Goal: Find specific page/section: Find specific page/section

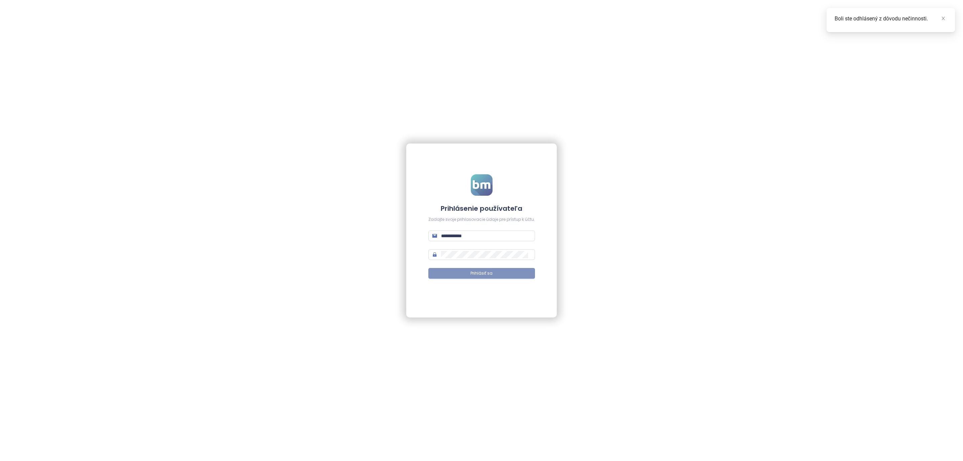
click at [469, 274] on button "Prihlásiť sa" at bounding box center [481, 273] width 107 height 11
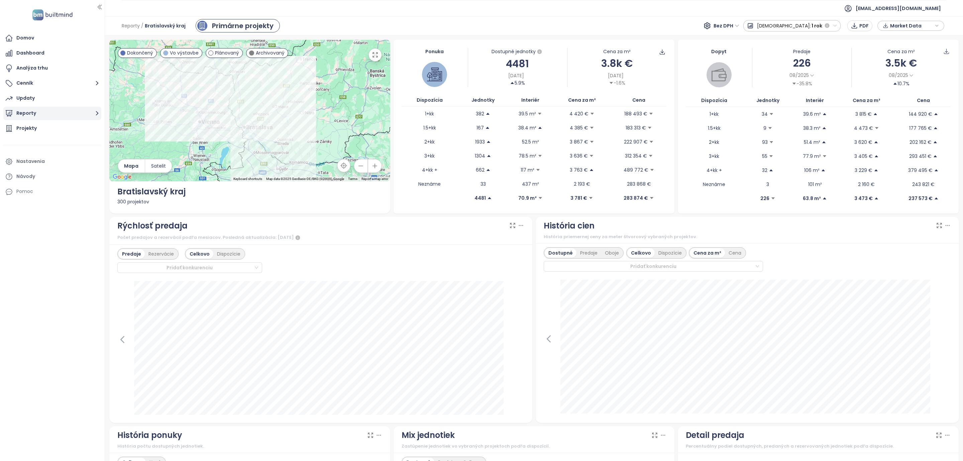
click at [98, 115] on icon "button" at bounding box center [97, 113] width 8 height 8
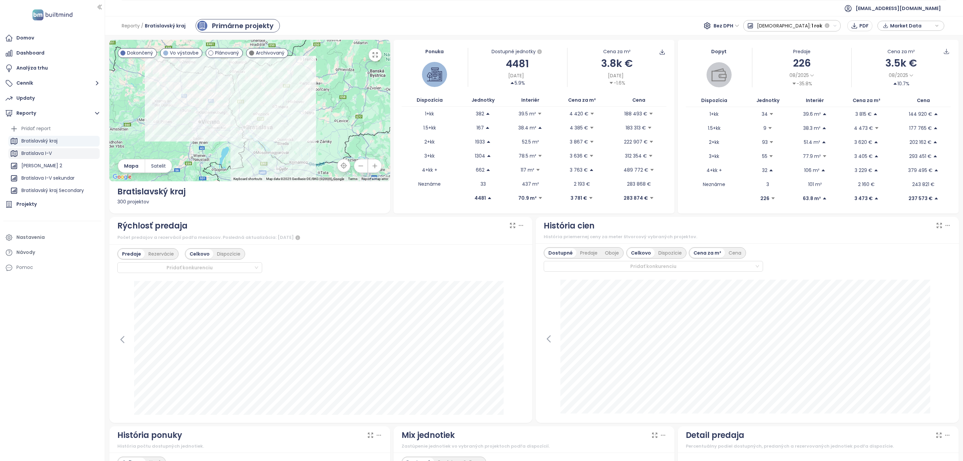
click at [44, 153] on div "Bratislava I-V" at bounding box center [36, 153] width 30 height 8
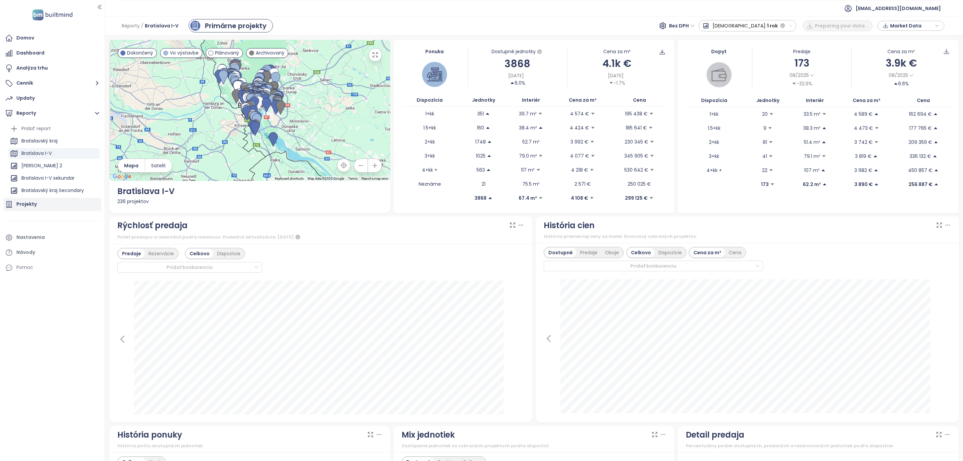
click at [28, 206] on div "Projekty" at bounding box center [26, 204] width 20 height 8
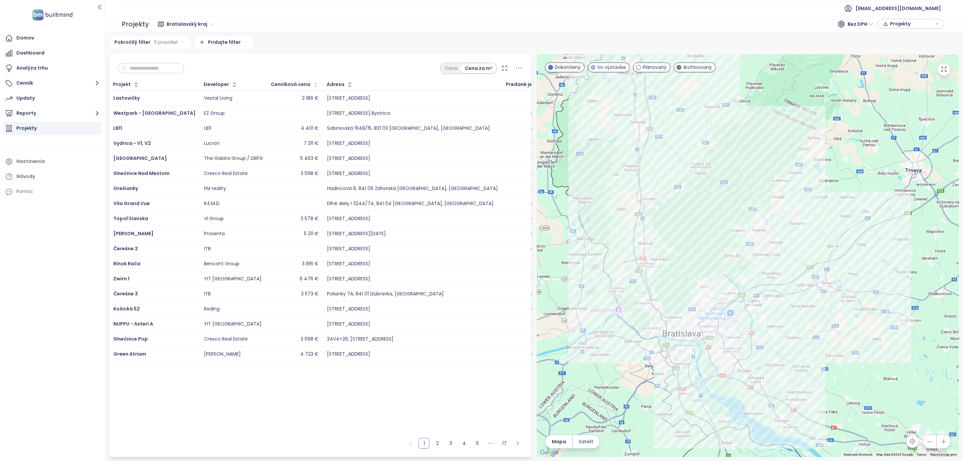
click at [310, 89] on button "button" at bounding box center [314, 84] width 9 height 11
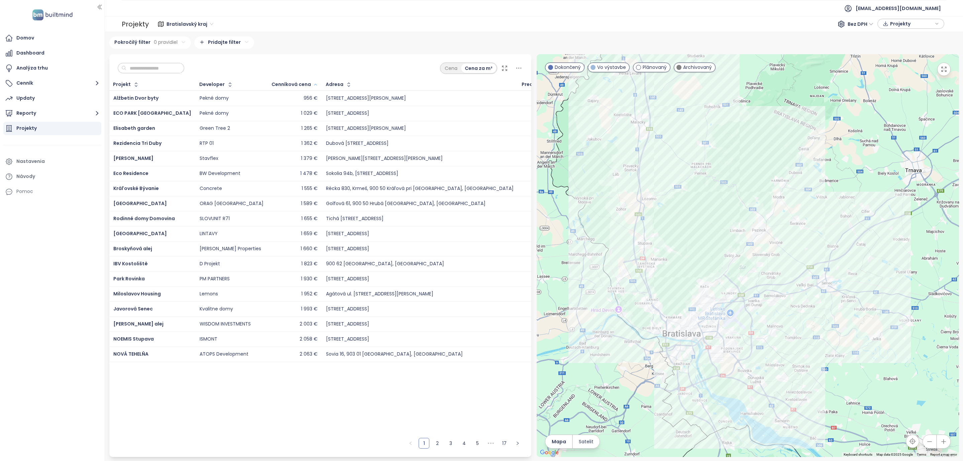
click at [311, 89] on button "button" at bounding box center [314, 84] width 7 height 11
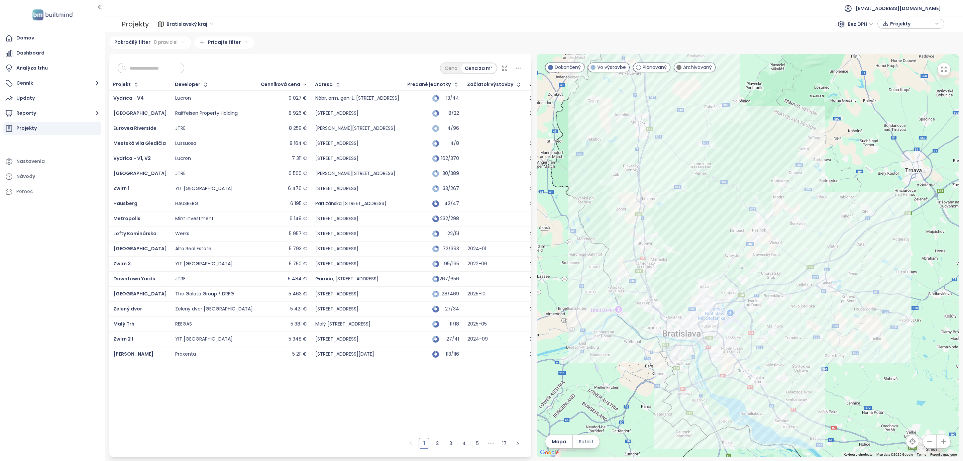
click at [152, 71] on input "text" at bounding box center [153, 68] width 54 height 10
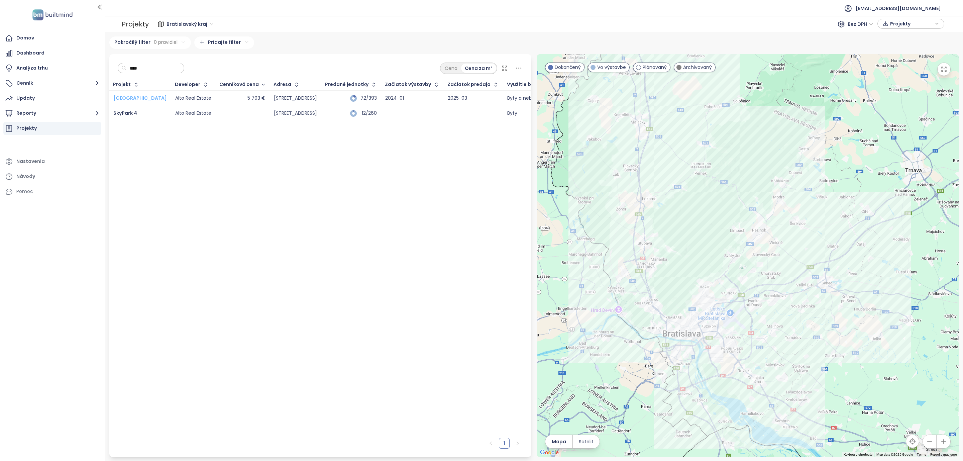
type input "****"
click at [251, 300] on div "Projekt Developer Cenníková cena Adresa Predané jednotky Začiatok výstavby Zači…" at bounding box center [320, 256] width 422 height 355
click at [30, 50] on div "Dashboard" at bounding box center [30, 53] width 28 height 8
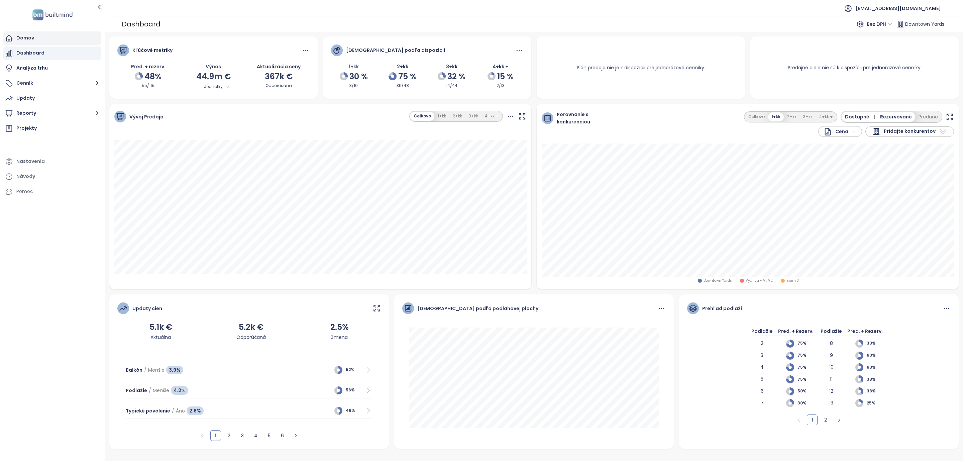
click at [20, 33] on div "Domov" at bounding box center [52, 37] width 98 height 13
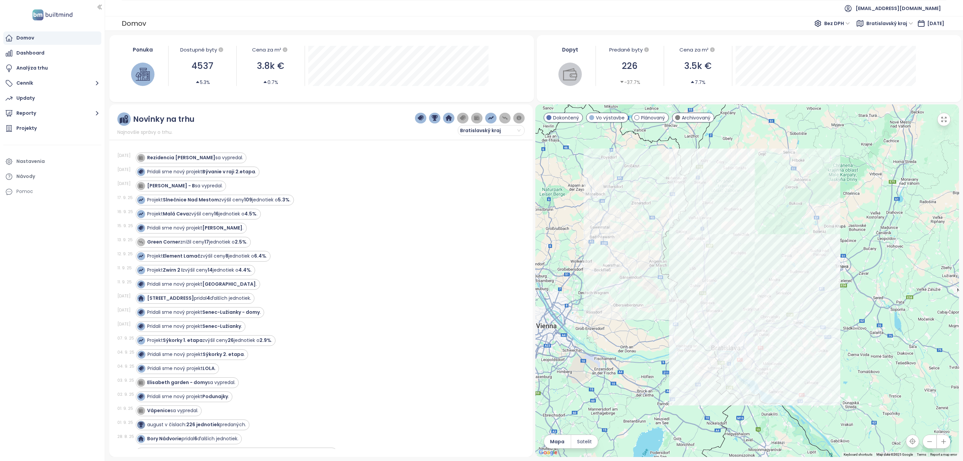
click at [18, 38] on div "Domov" at bounding box center [25, 38] width 18 height 8
